Goal: Task Accomplishment & Management: Complete application form

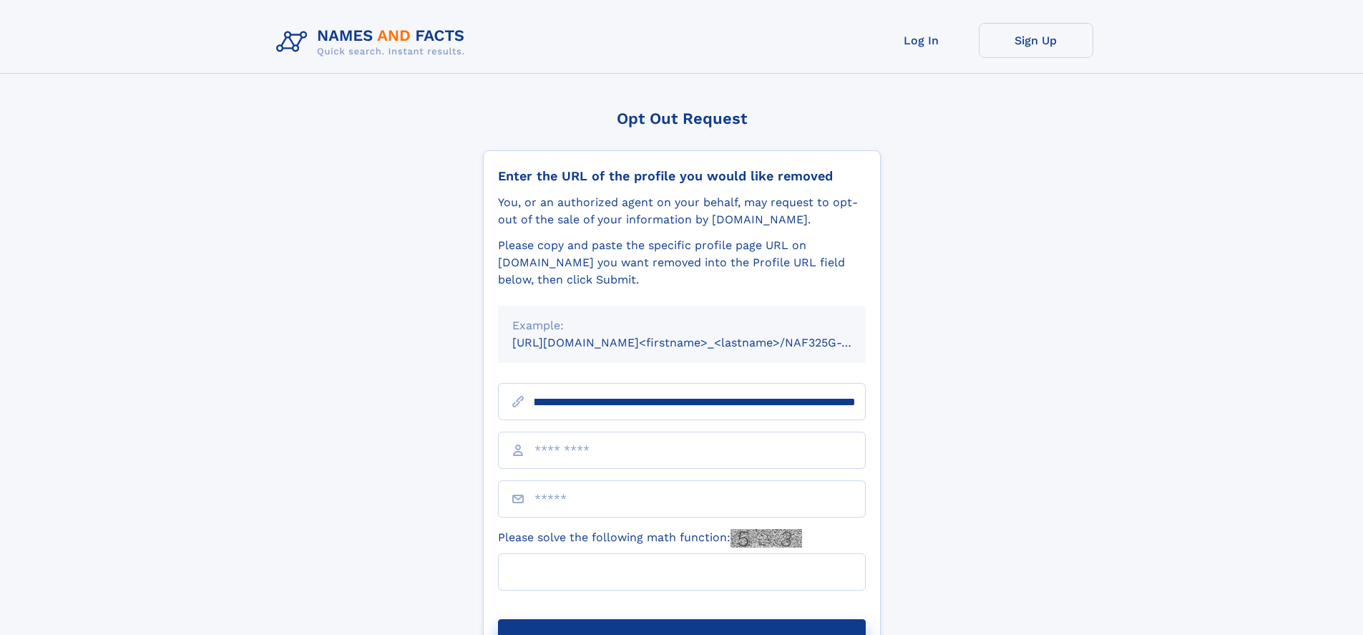
scroll to position [0, 160]
type input "**********"
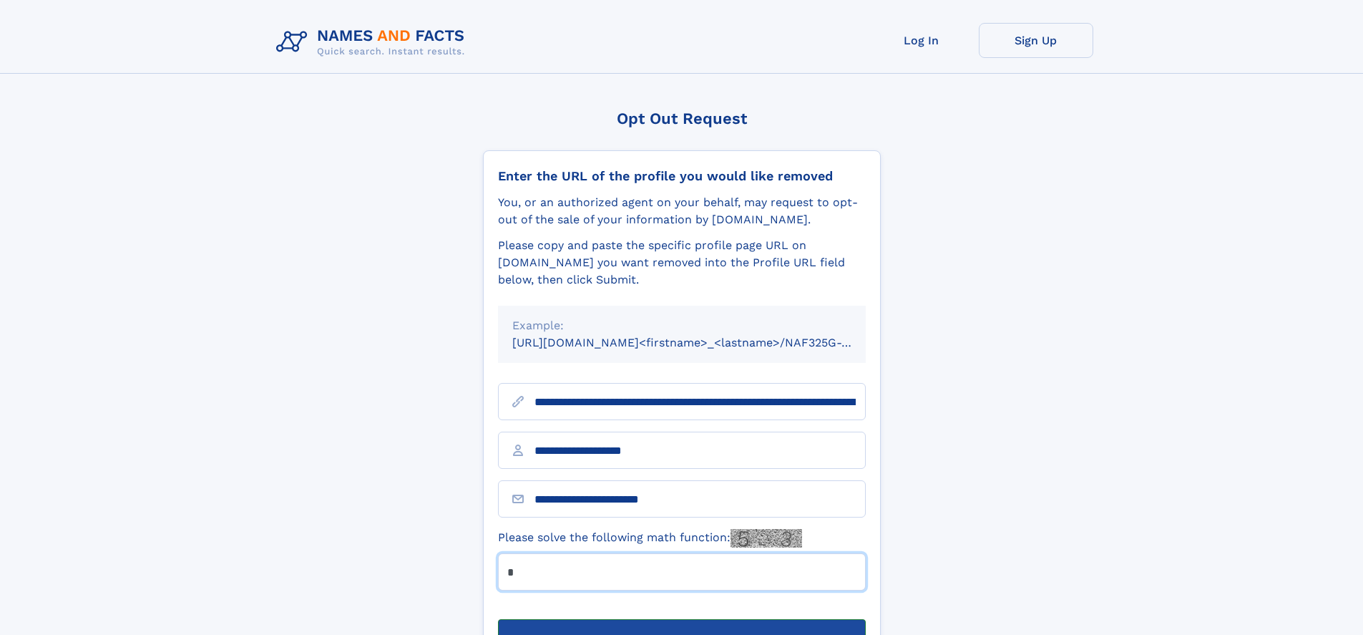
type input "*"
click at [681, 619] on button "Submit Opt Out Request" at bounding box center [682, 642] width 368 height 46
